Goal: Navigation & Orientation: Find specific page/section

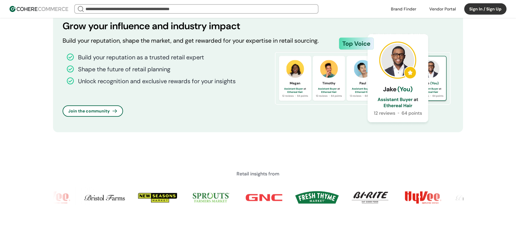
scroll to position [434, 0]
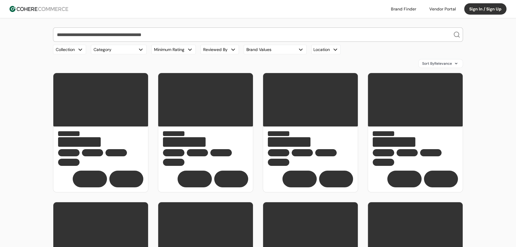
click at [54, 8] on img at bounding box center [39, 9] width 59 height 6
